Goal: Information Seeking & Learning: Compare options

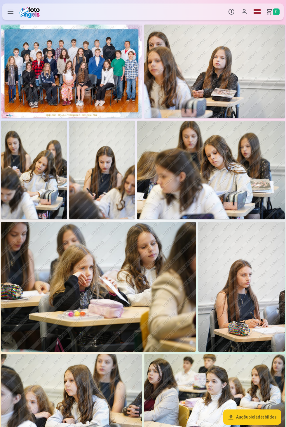
click at [111, 90] on img at bounding box center [71, 72] width 141 height 94
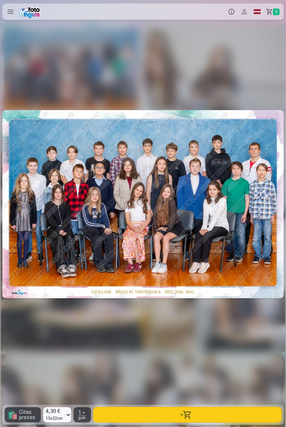
click at [112, 76] on div at bounding box center [142, 203] width 281 height 361
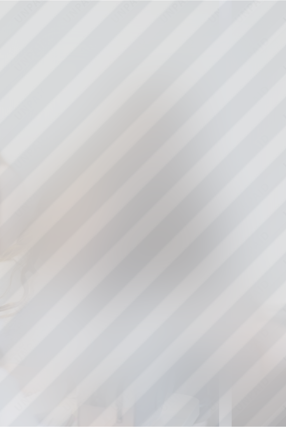
scroll to position [0, 286]
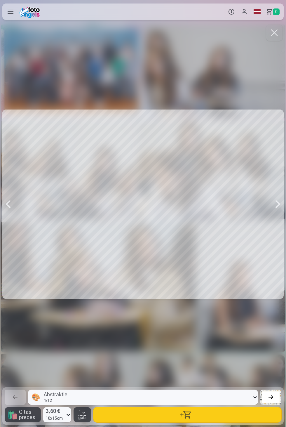
click at [274, 33] on button "button" at bounding box center [274, 33] width 16 height 16
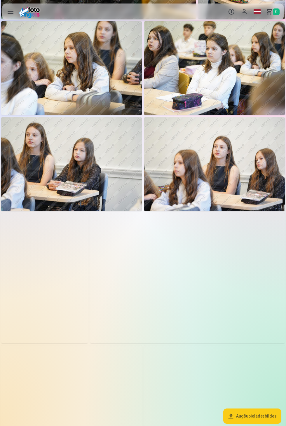
scroll to position [333, 0]
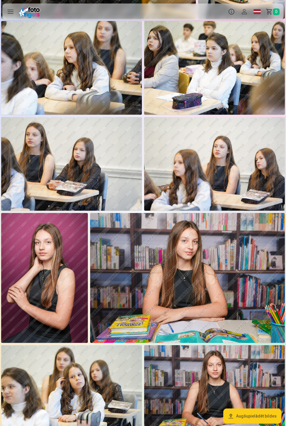
click at [58, 311] on img at bounding box center [44, 278] width 87 height 130
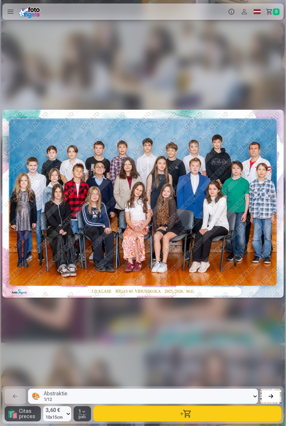
scroll to position [0, 3148]
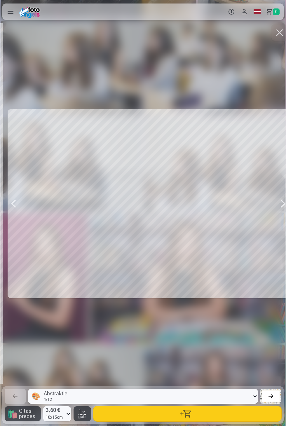
scroll to position [0, 3434]
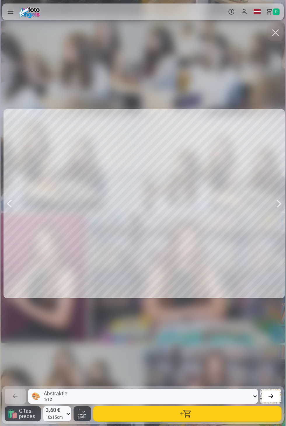
scroll to position [0, 3720]
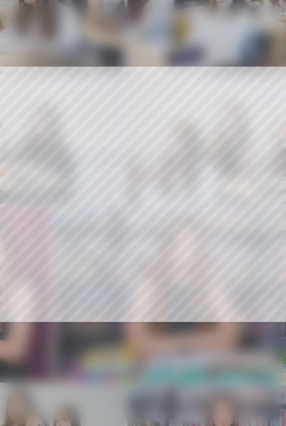
scroll to position [333, 0]
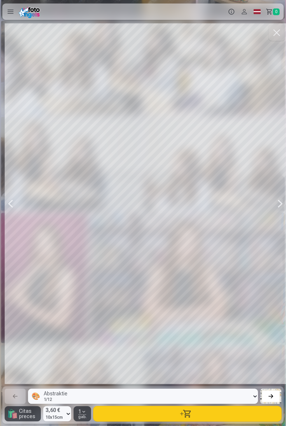
scroll to position [0, 4292]
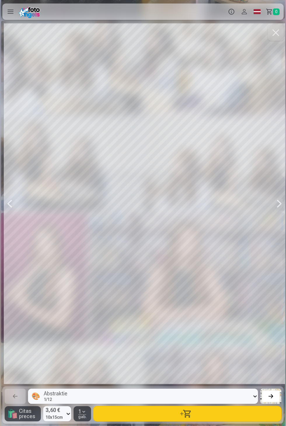
scroll to position [0, 4864]
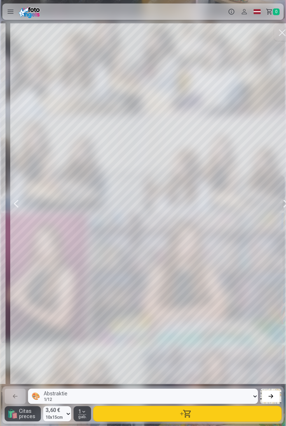
scroll to position [0, 6009]
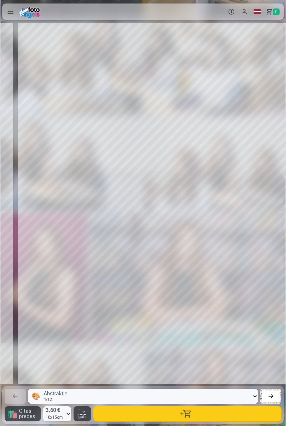
scroll to position [0, 6295]
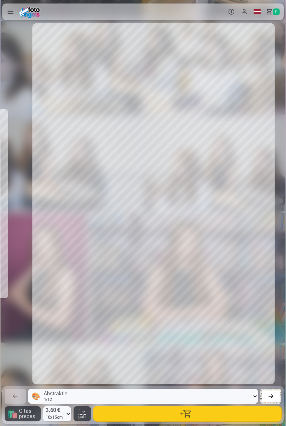
scroll to position [0, 7153]
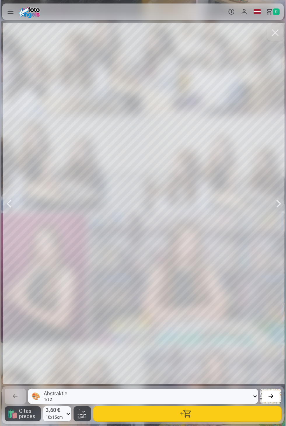
scroll to position [0, 7440]
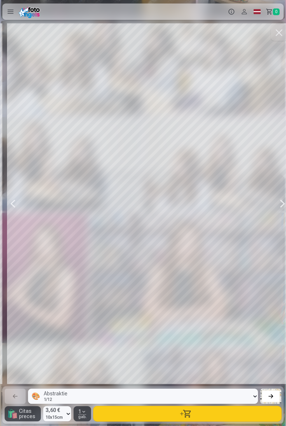
scroll to position [0, 8012]
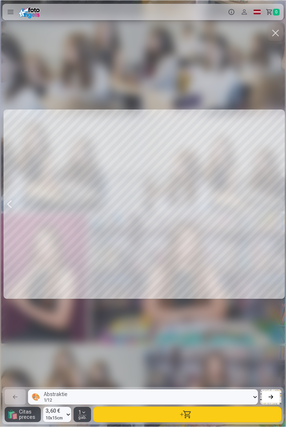
scroll to position [0, 8298]
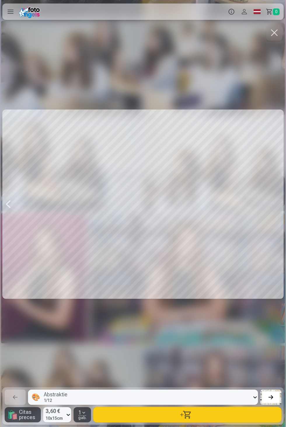
click at [280, 36] on button "button" at bounding box center [274, 33] width 16 height 16
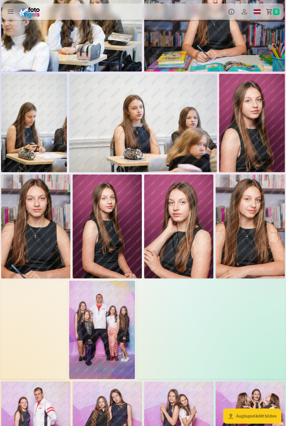
scroll to position [702, 0]
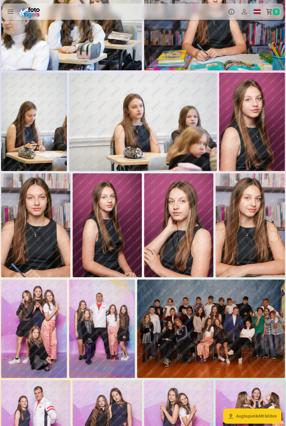
click at [227, 342] on img at bounding box center [211, 329] width 148 height 98
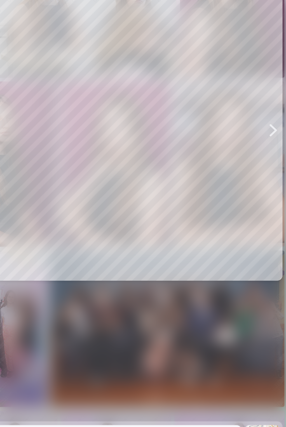
scroll to position [702, 0]
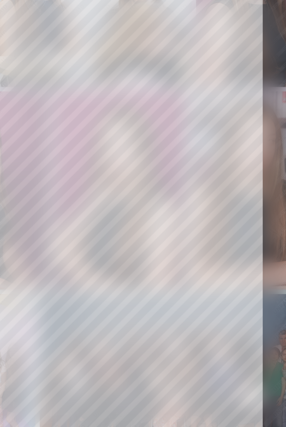
scroll to position [702, 0]
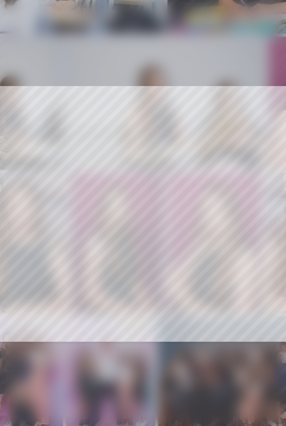
scroll to position [702, 0]
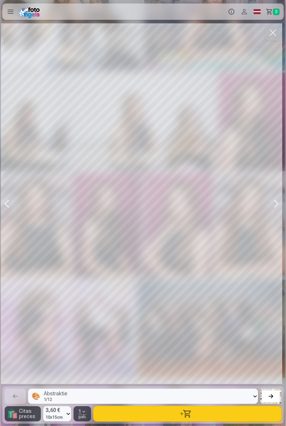
click at [276, 35] on button "button" at bounding box center [273, 33] width 16 height 16
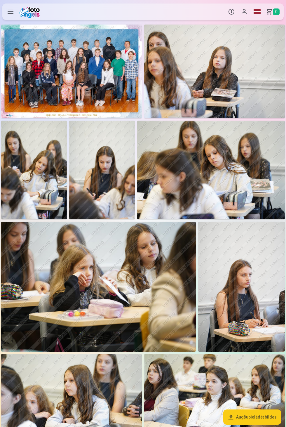
click at [255, 406] on img at bounding box center [214, 401] width 141 height 94
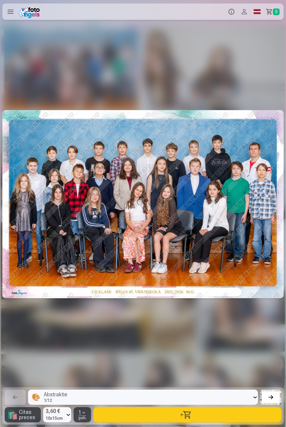
scroll to position [0, 2289]
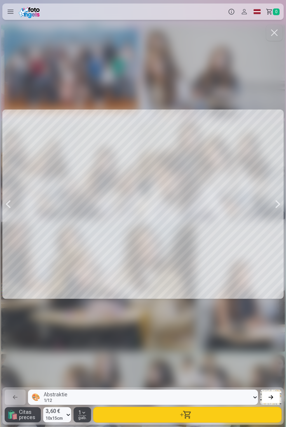
click at [278, 32] on button "button" at bounding box center [274, 33] width 16 height 16
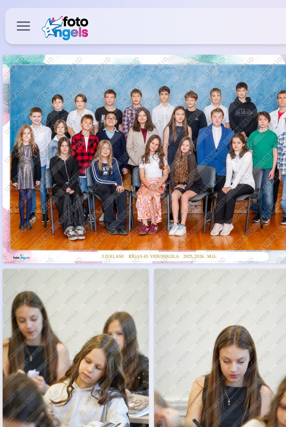
click at [8, 11] on label at bounding box center [10, 12] width 16 height 16
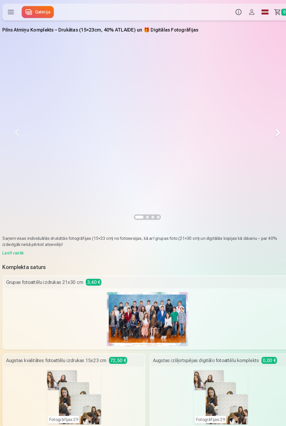
scroll to position [0, 1]
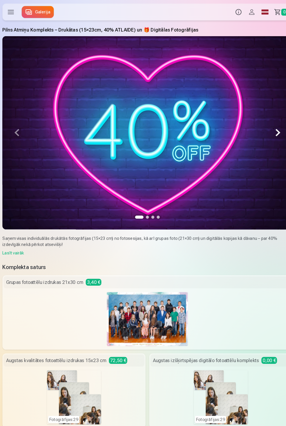
click at [257, 138] on button at bounding box center [270, 129] width 28 height 188
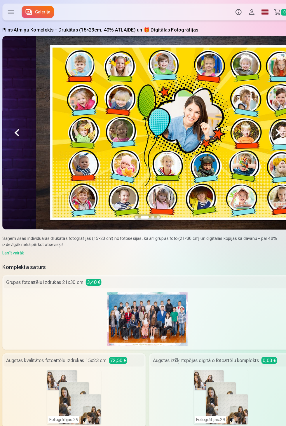
click at [263, 130] on button at bounding box center [270, 129] width 28 height 188
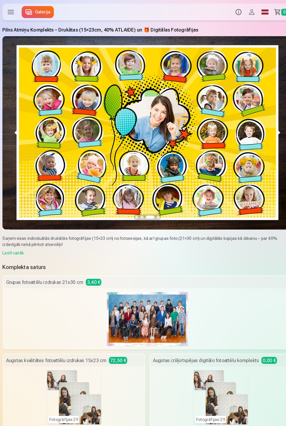
click at [264, 132] on button at bounding box center [270, 129] width 28 height 188
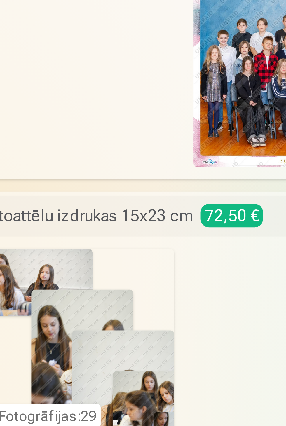
scroll to position [0, 0]
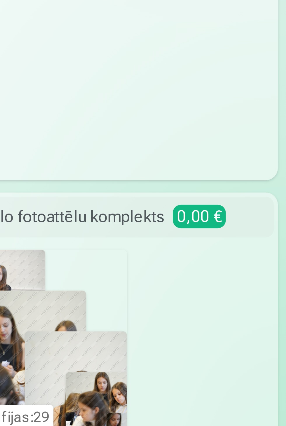
click at [265, 394] on div "Fotogrāfijas : 29" at bounding box center [214, 385] width 137 height 53
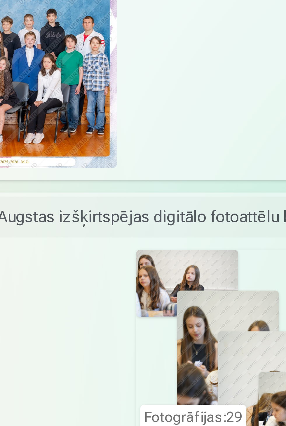
click at [219, 399] on div "Fotogrāfijas : 29" at bounding box center [214, 385] width 53 height 53
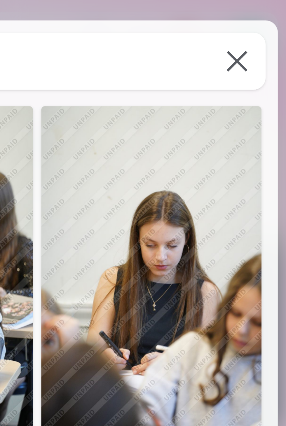
click at [273, 23] on button at bounding box center [272, 17] width 16 height 16
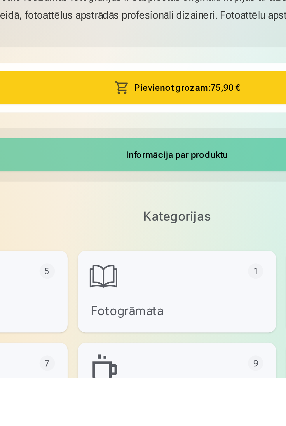
scroll to position [220, 0]
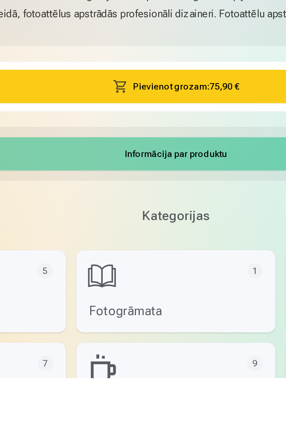
click at [155, 392] on link "Fotogrāmata 1" at bounding box center [143, 386] width 91 height 37
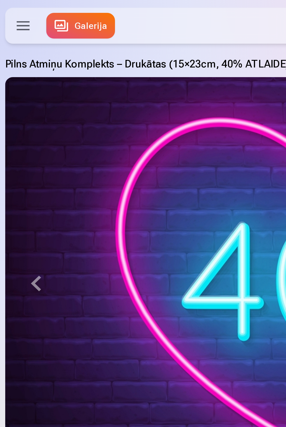
click at [10, 13] on label at bounding box center [10, 12] width 16 height 16
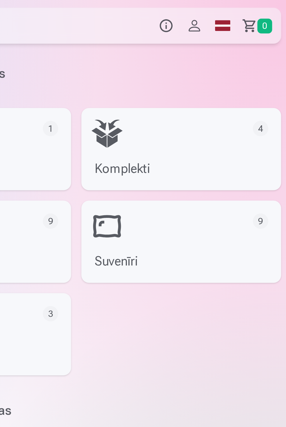
click at [255, 71] on link "Komplekti 4" at bounding box center [238, 67] width 91 height 37
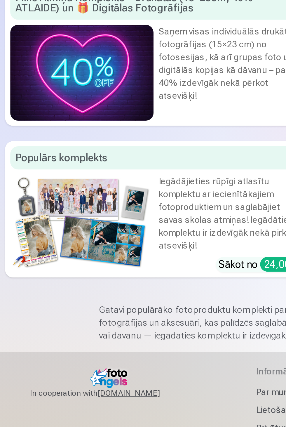
click at [89, 162] on div "Iegādājieties rūpīgi atlasītu komplektu ar iecienītākajiem fotoproduktiem un sa…" at bounding box center [104, 154] width 65 height 35
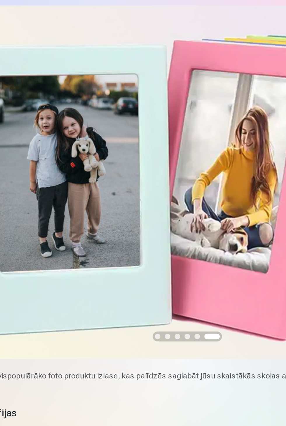
scroll to position [0, 1407]
